Goal: Find contact information: Find contact information

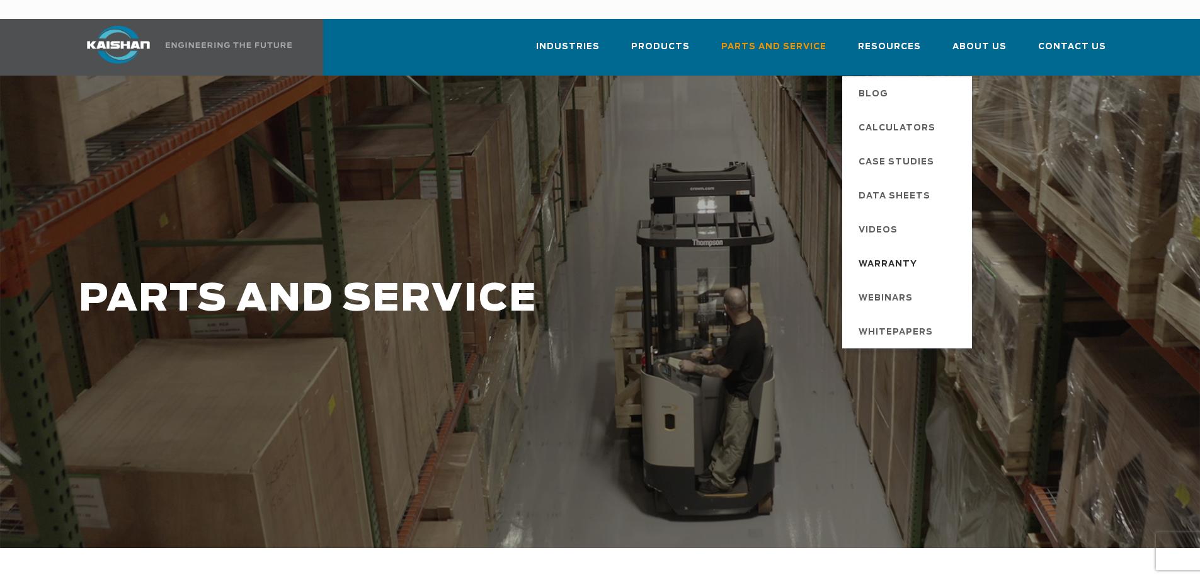
click at [895, 254] on span "Warranty" at bounding box center [888, 264] width 59 height 21
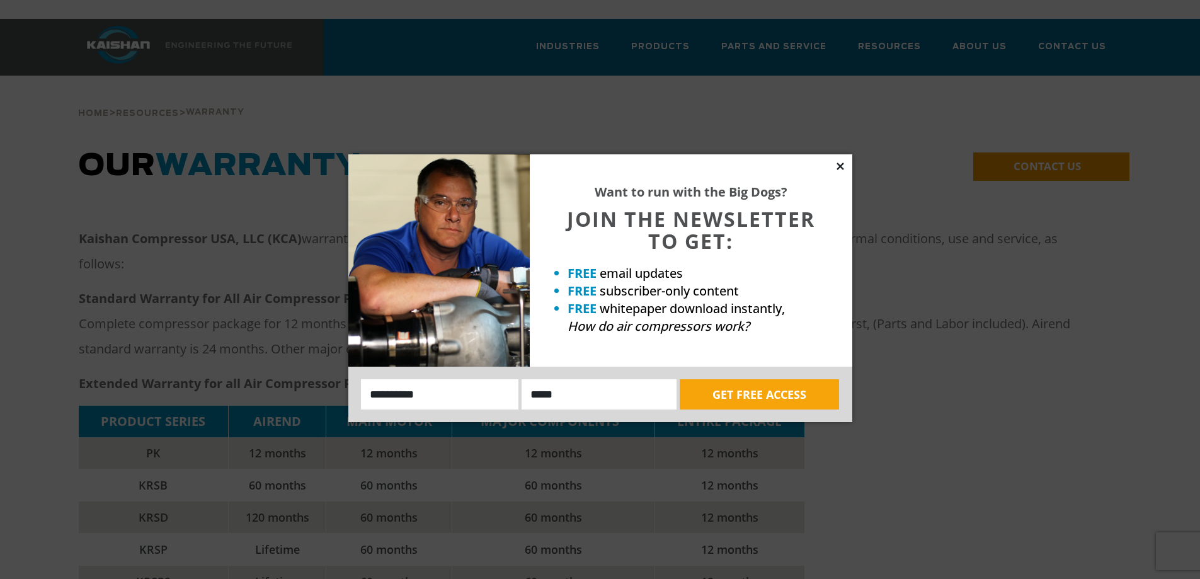
click at [836, 164] on icon at bounding box center [840, 166] width 11 height 11
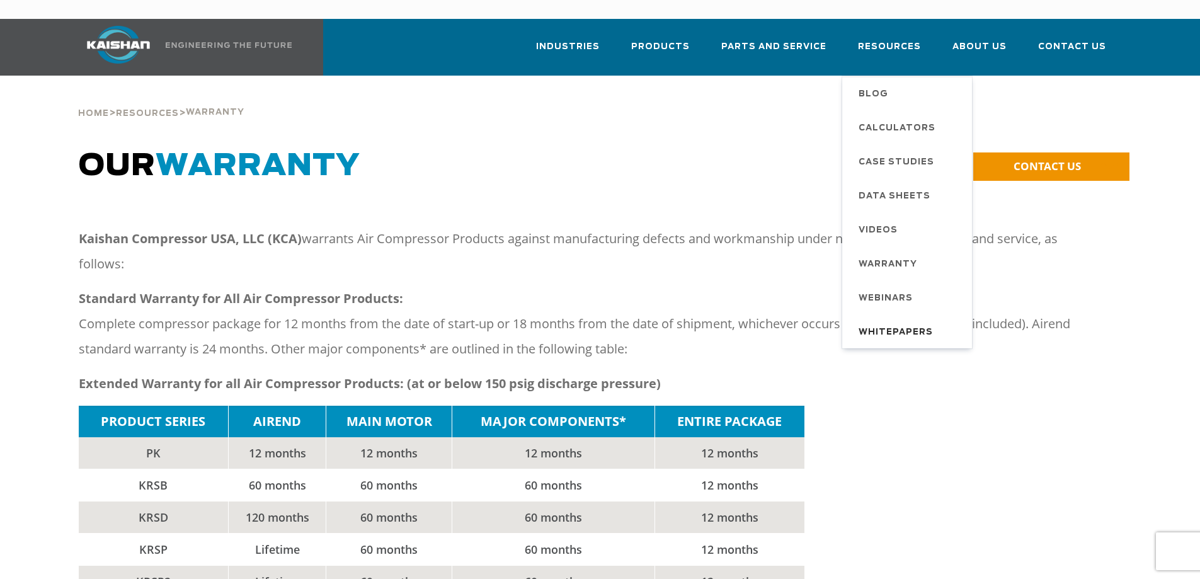
click at [924, 322] on span "Whitepapers" at bounding box center [896, 332] width 74 height 21
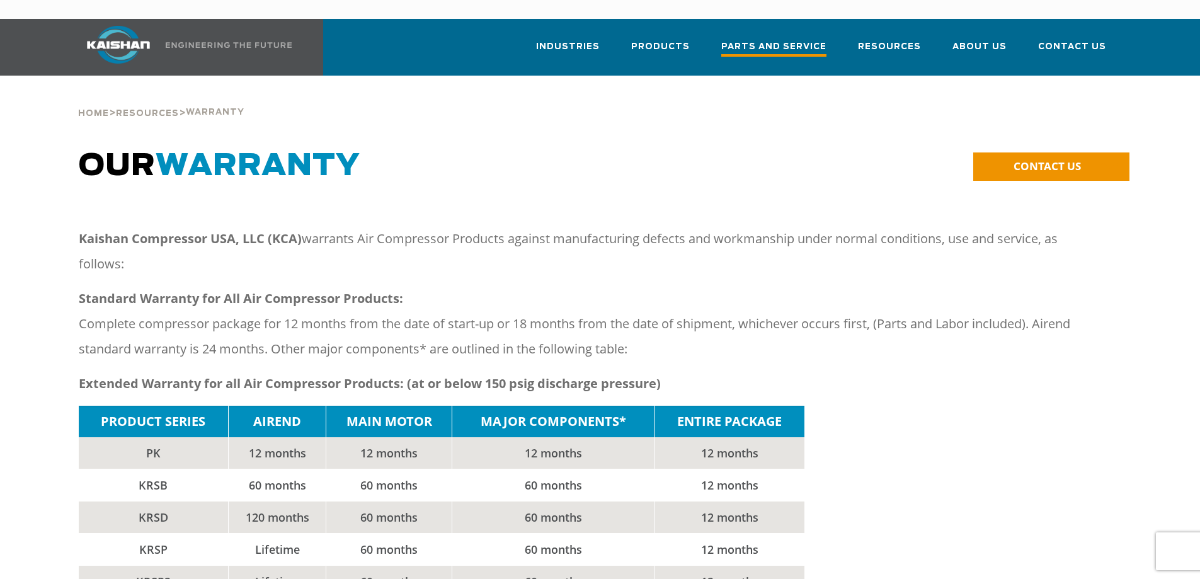
click at [791, 40] on span "Parts and Service" at bounding box center [773, 48] width 105 height 17
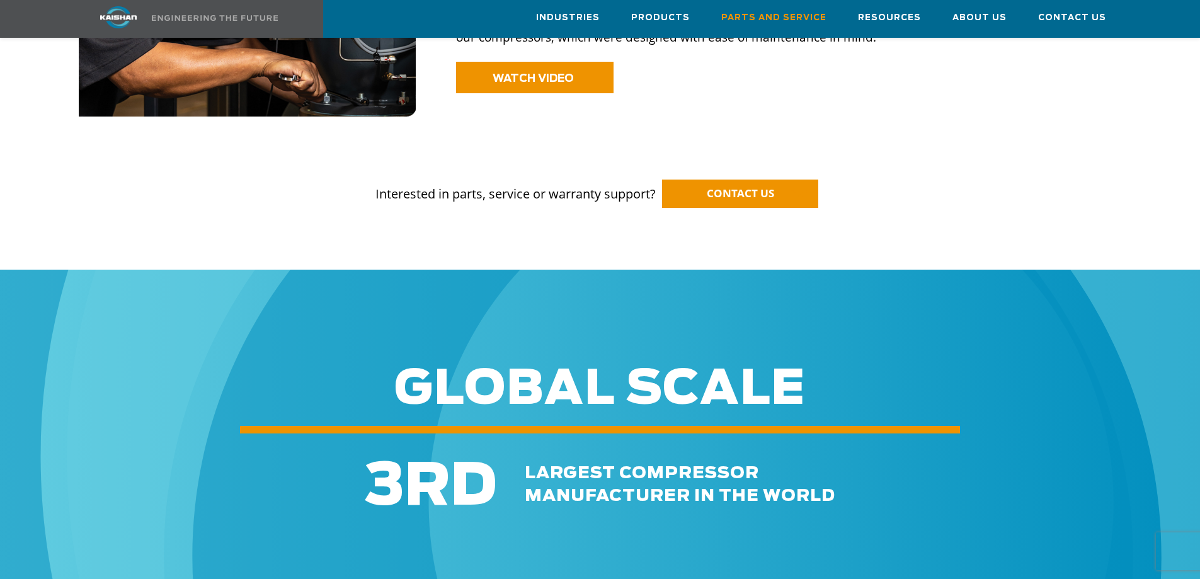
scroll to position [1134, 0]
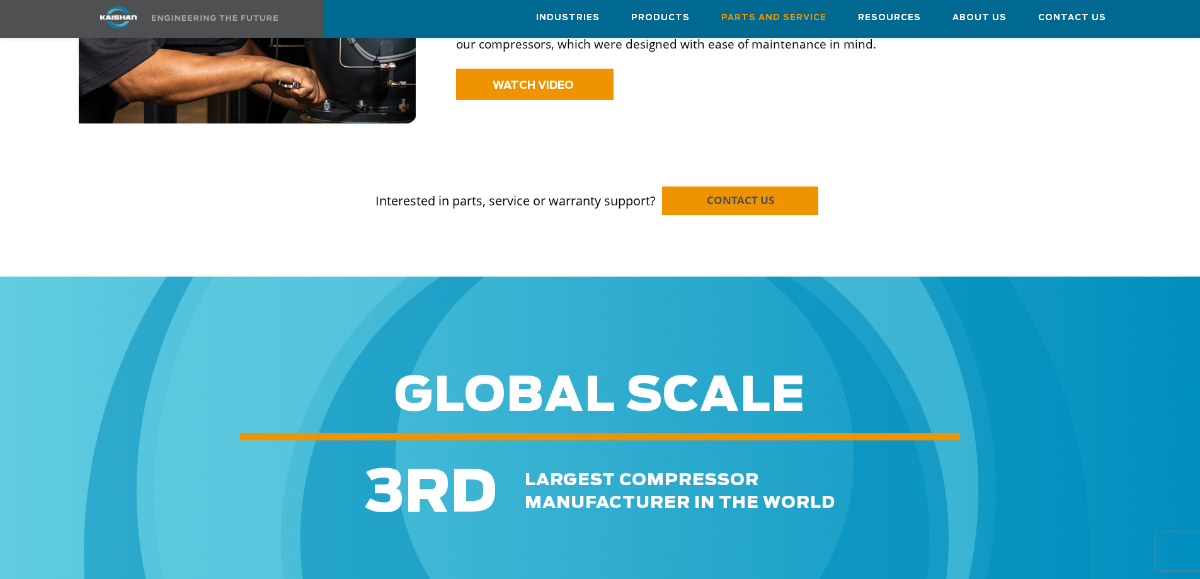
click at [759, 193] on span "CONTACT US" at bounding box center [740, 200] width 67 height 14
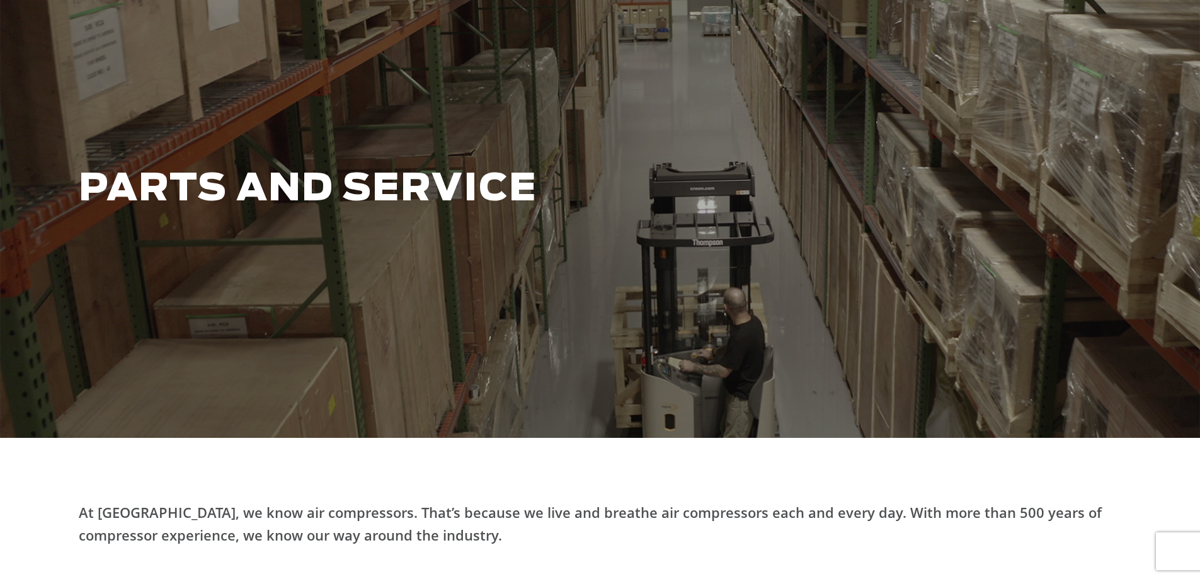
scroll to position [0, 0]
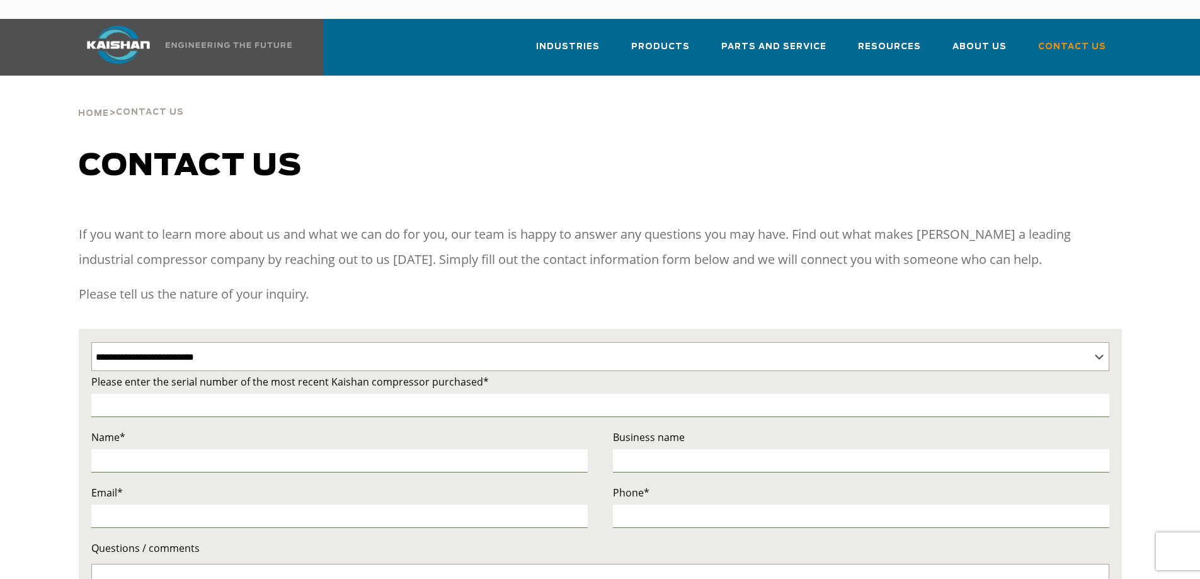
select select "**********"
click at [1087, 40] on span "Contact Us" at bounding box center [1072, 48] width 68 height 17
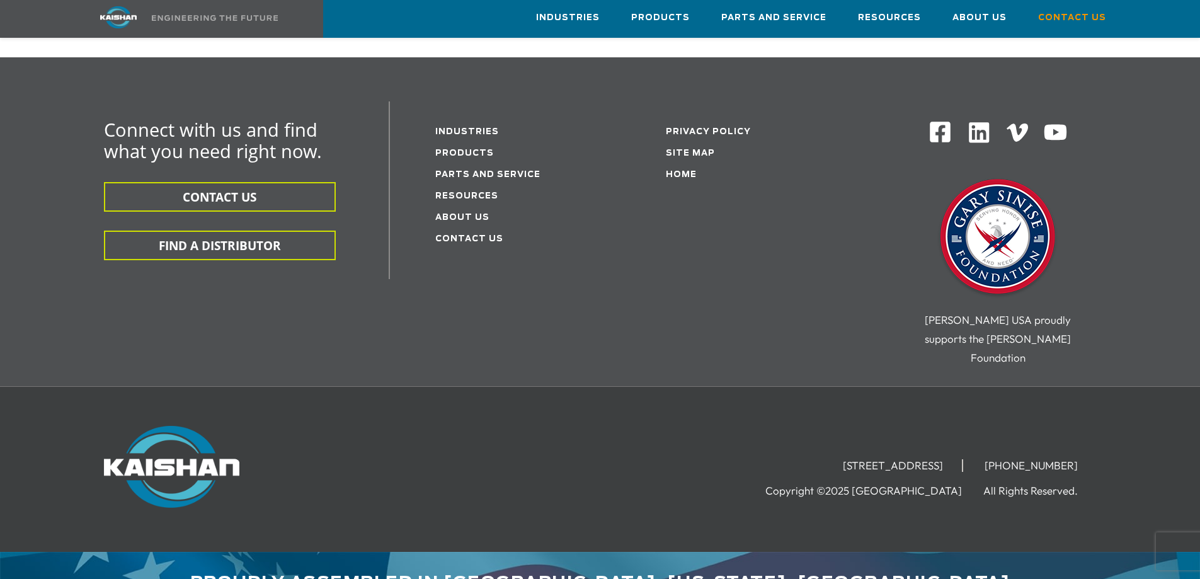
scroll to position [351, 0]
click at [255, 230] on button "FIND A DISTRIBUTOR" at bounding box center [220, 245] width 232 height 30
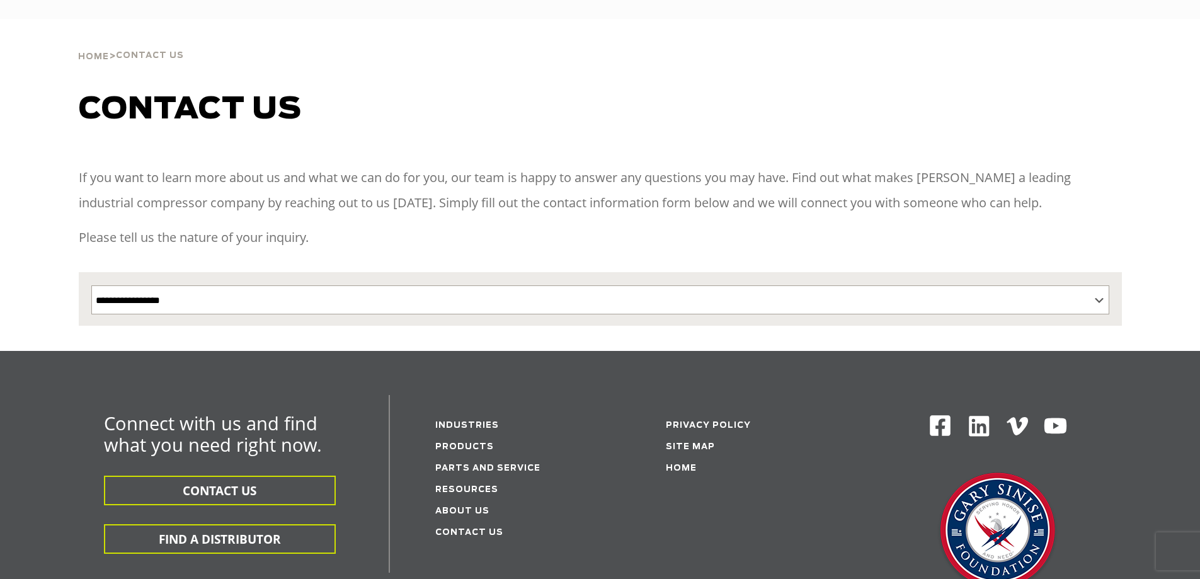
select select "**********"
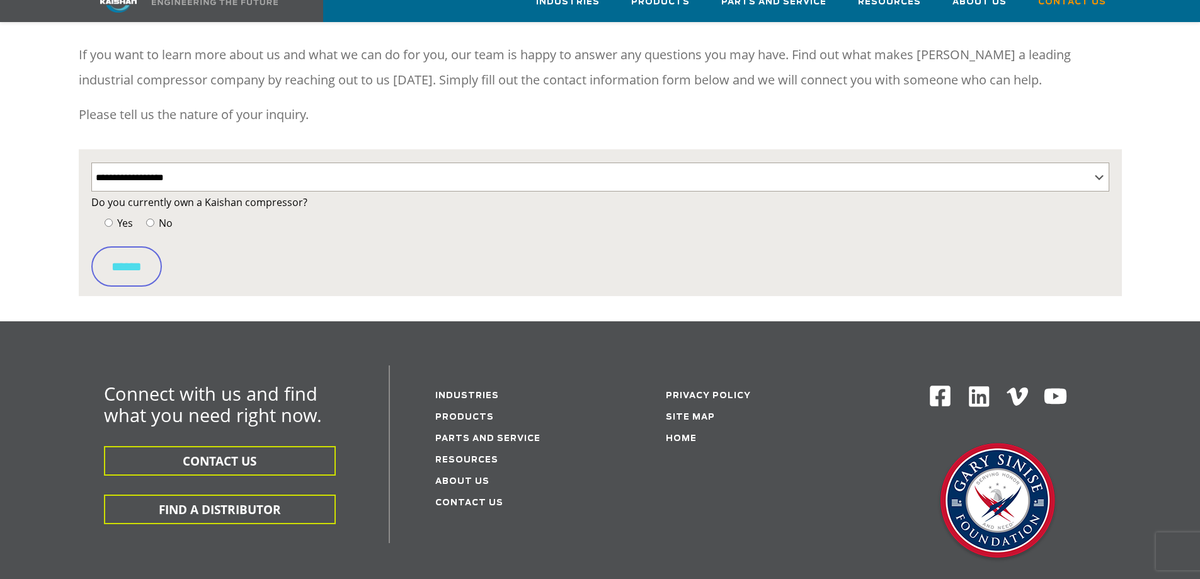
scroll to position [189, 0]
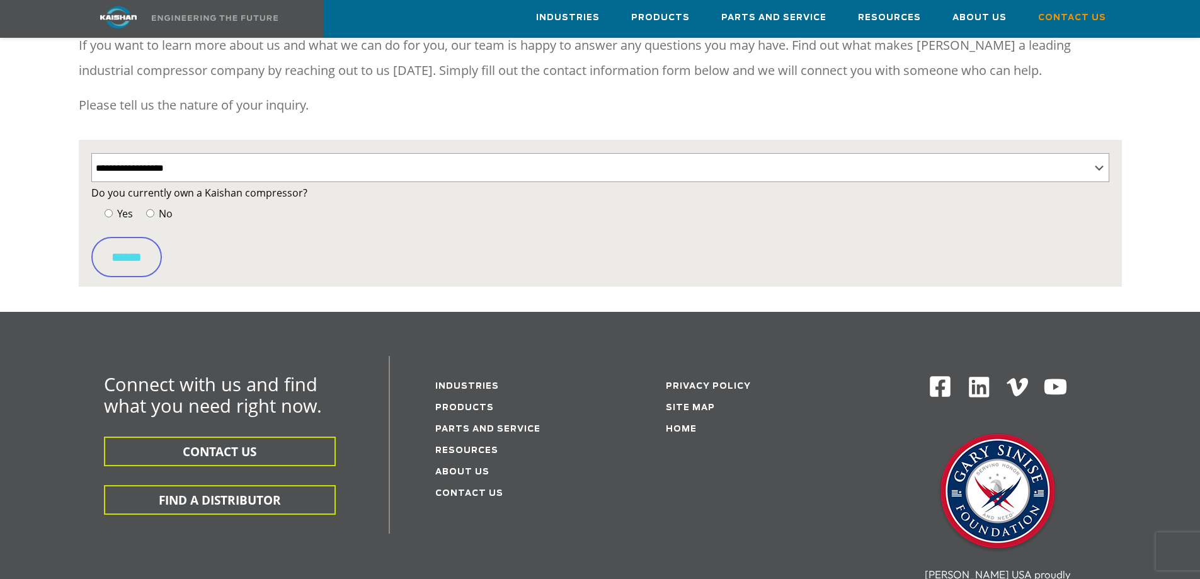
click at [105, 205] on label "Yes" at bounding box center [116, 214] width 31 height 18
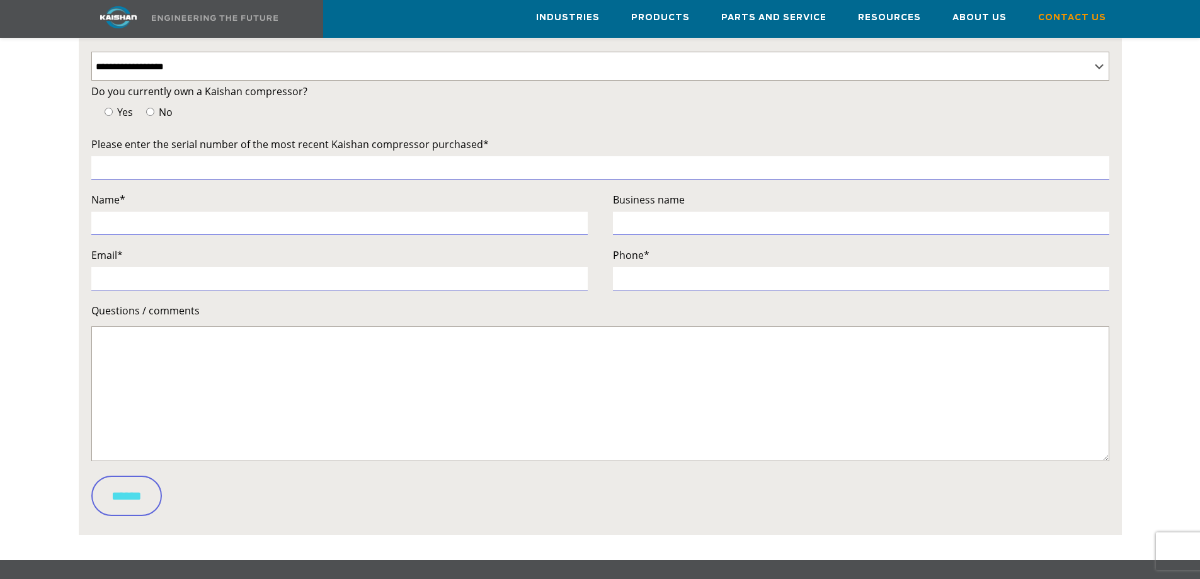
scroll to position [0, 0]
